Goal: Task Accomplishment & Management: Manage account settings

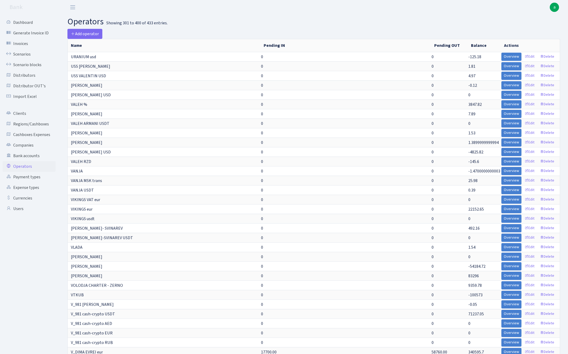
select select "100"
click at [31, 52] on link "Scenarios" at bounding box center [29, 54] width 53 height 11
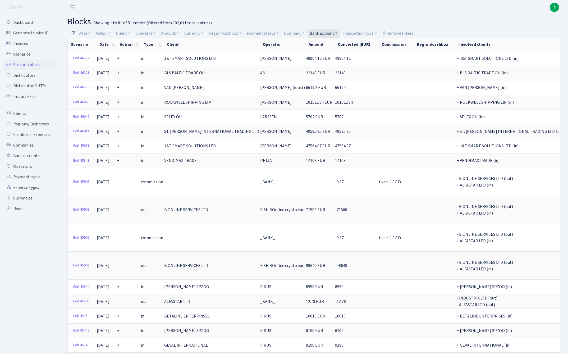
select select "100"
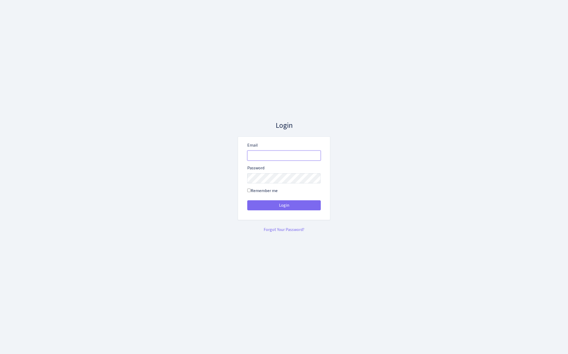
type input "admin@bank.com"
click at [284, 205] on button "Login" at bounding box center [283, 205] width 73 height 10
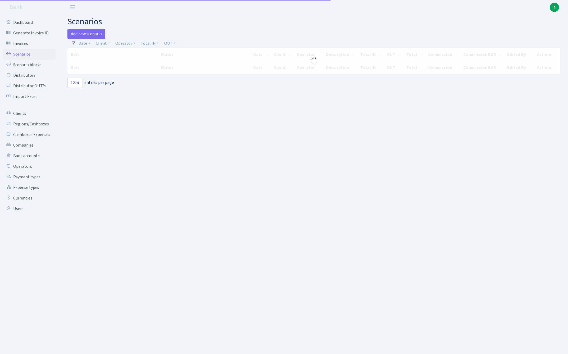
select select "100"
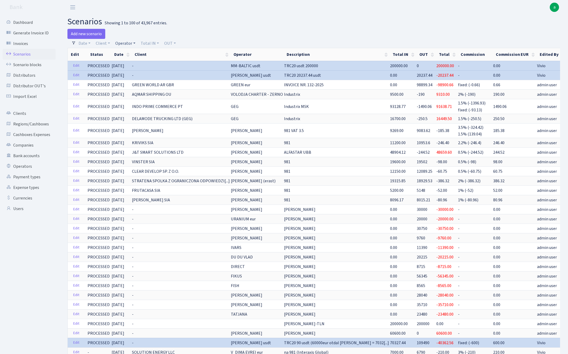
click at [125, 43] on link "Operator" at bounding box center [125, 43] width 24 height 9
click at [126, 62] on input "search" at bounding box center [134, 62] width 39 height 8
type input "petja"
click at [136, 73] on li "PETJA" at bounding box center [134, 71] width 40 height 9
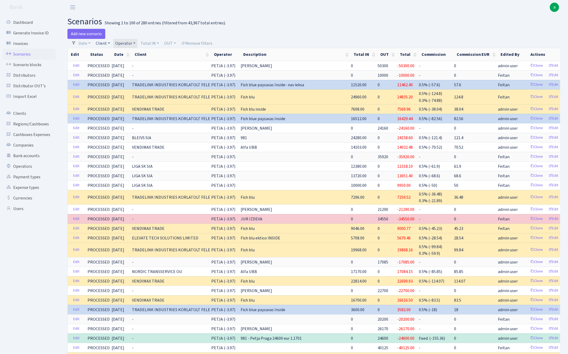
click at [104, 43] on link "Client" at bounding box center [103, 43] width 18 height 9
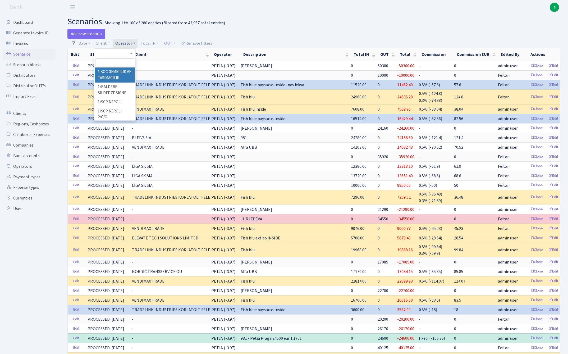
click at [108, 60] on input "search" at bounding box center [114, 62] width 39 height 8
type input "eleva"
click at [115, 75] on li "ELEVATE TECH SOLUTIONS LIMITED" at bounding box center [115, 77] width 40 height 21
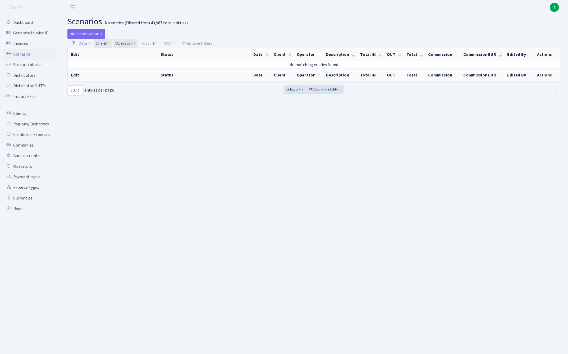
click at [104, 41] on link "Client" at bounding box center [103, 43] width 18 height 9
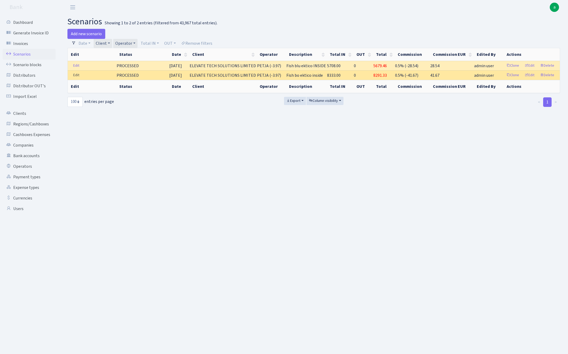
click at [77, 76] on link "Edit" at bounding box center [76, 75] width 11 height 8
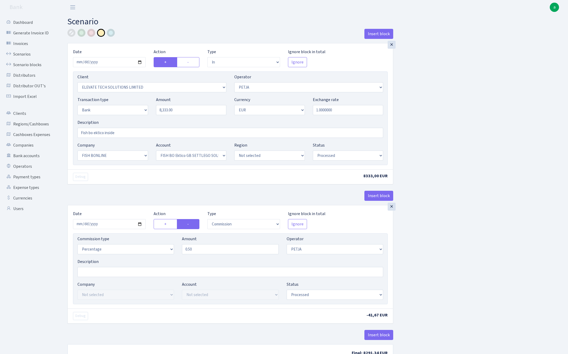
select select "in"
select select "3332"
select select "392"
select select "2"
select select "1"
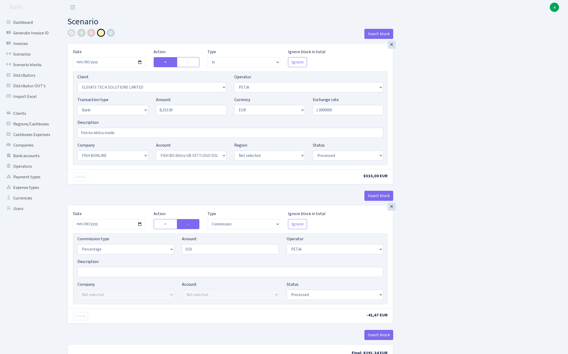
select select "22"
select select "63"
select select "processed"
select select "commission"
select select "392"
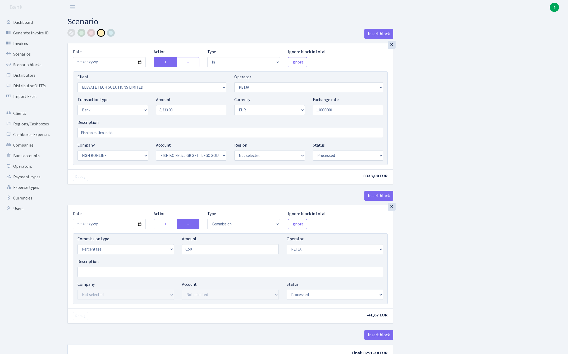
select select "processed"
